Goal: Communication & Community: Share content

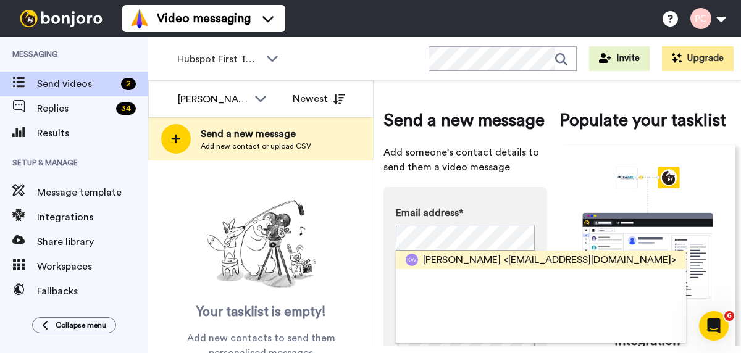
click at [456, 259] on span "[PERSON_NAME]" at bounding box center [462, 259] width 78 height 15
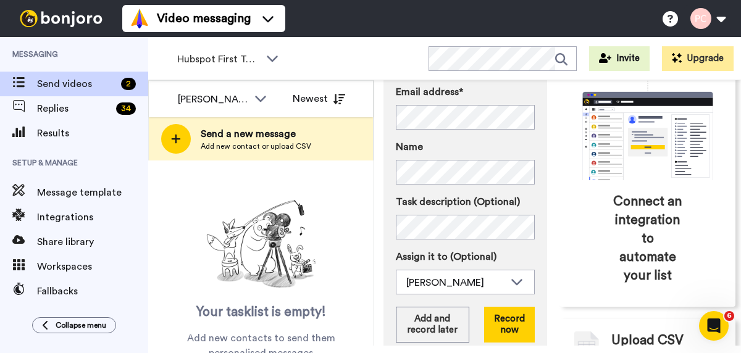
scroll to position [123, 0]
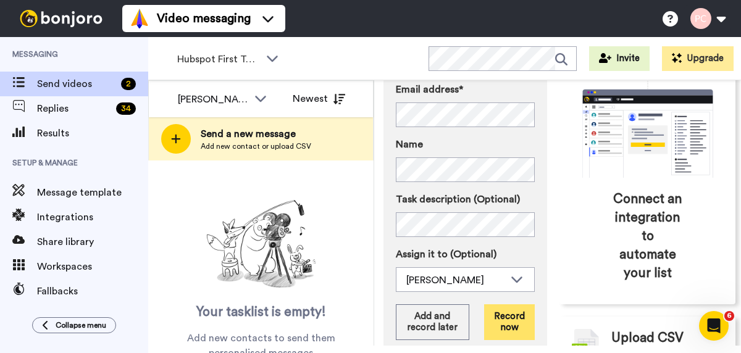
click at [499, 323] on button "Record now" at bounding box center [509, 322] width 51 height 36
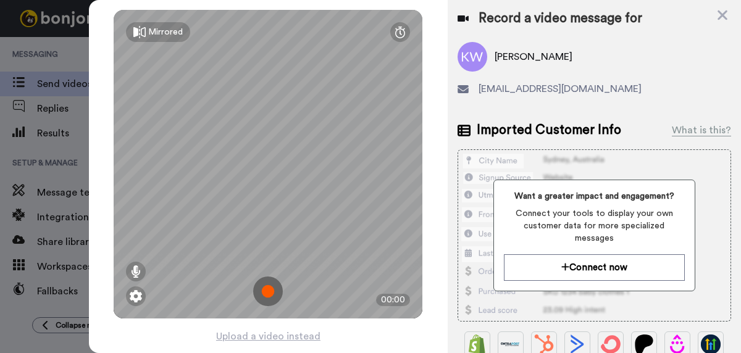
click at [267, 293] on img at bounding box center [268, 291] width 30 height 30
click at [268, 293] on img at bounding box center [268, 291] width 30 height 30
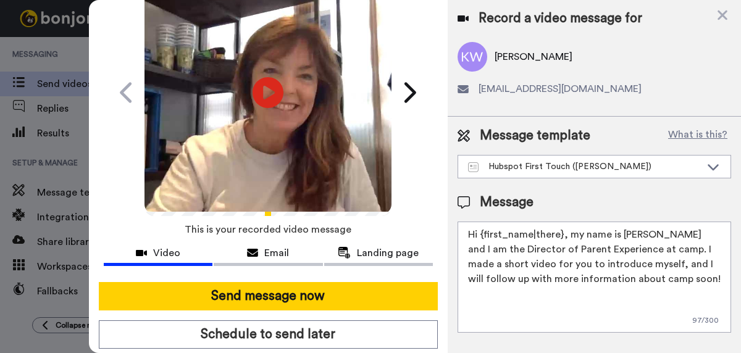
scroll to position [74, 0]
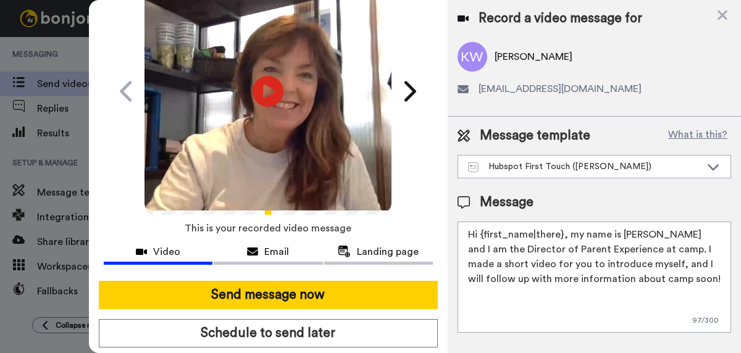
click at [268, 293] on button "Send message now" at bounding box center [268, 295] width 339 height 28
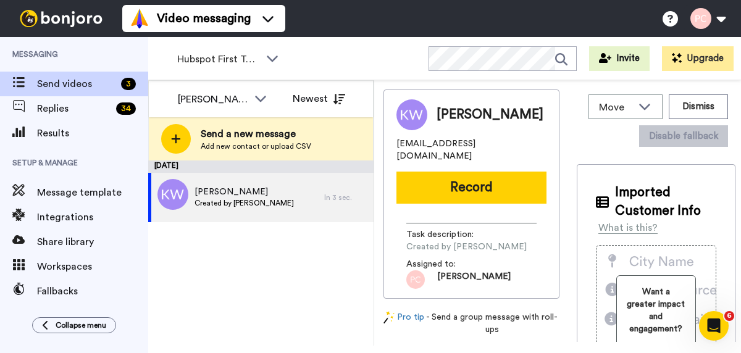
scroll to position [0, 0]
